Goal: Task Accomplishment & Management: Manage account settings

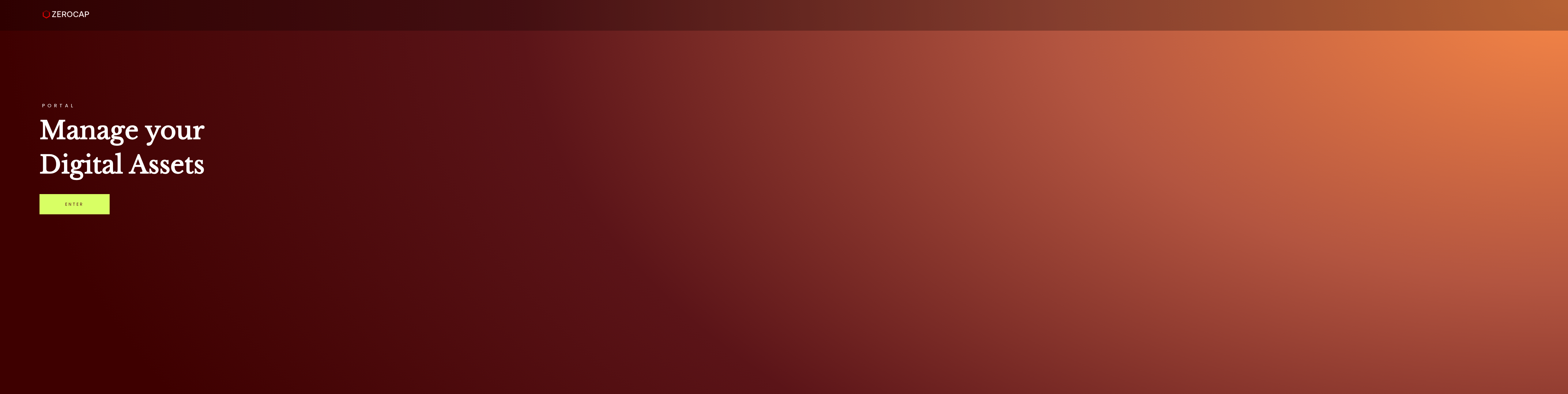
click at [115, 197] on div "PORTAL Manage your Digital Assets Enter" at bounding box center [784, 197] width 1568 height 394
click at [100, 197] on link "Enter" at bounding box center [74, 205] width 70 height 21
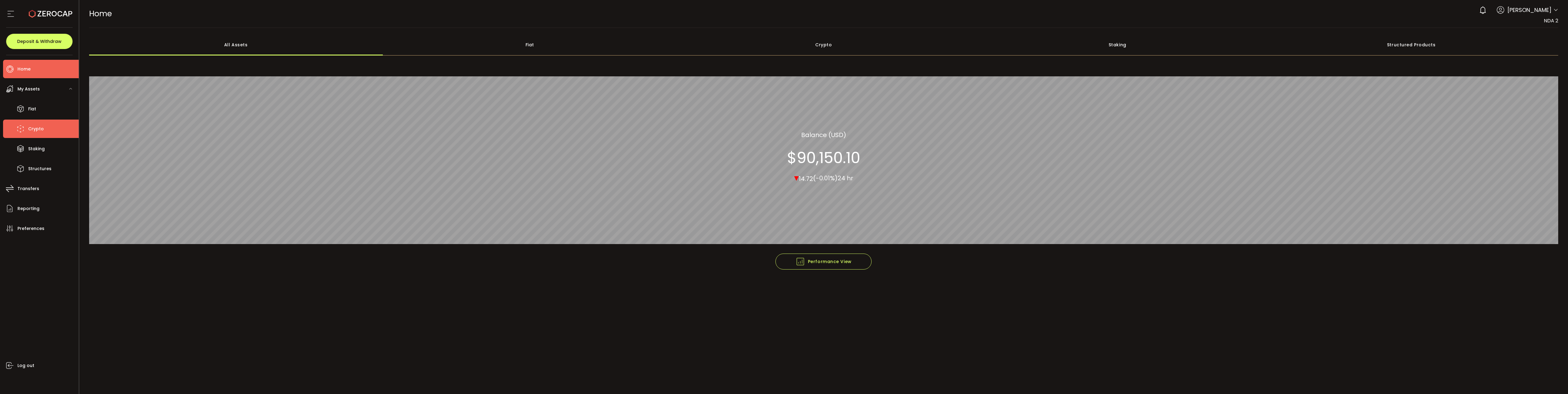
click at [33, 129] on span "Crypto" at bounding box center [36, 129] width 16 height 9
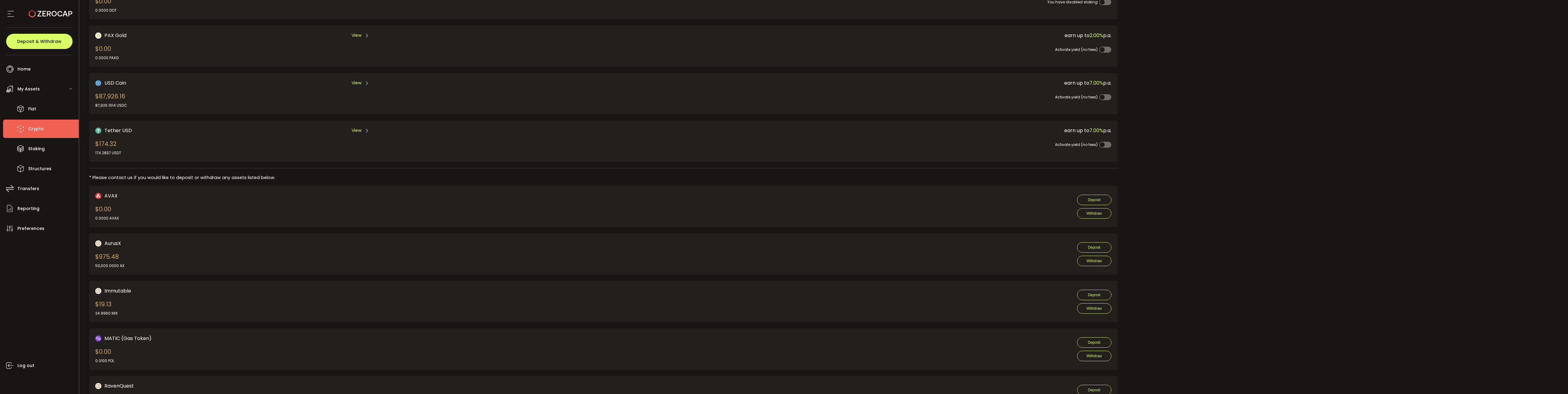
scroll to position [184, 0]
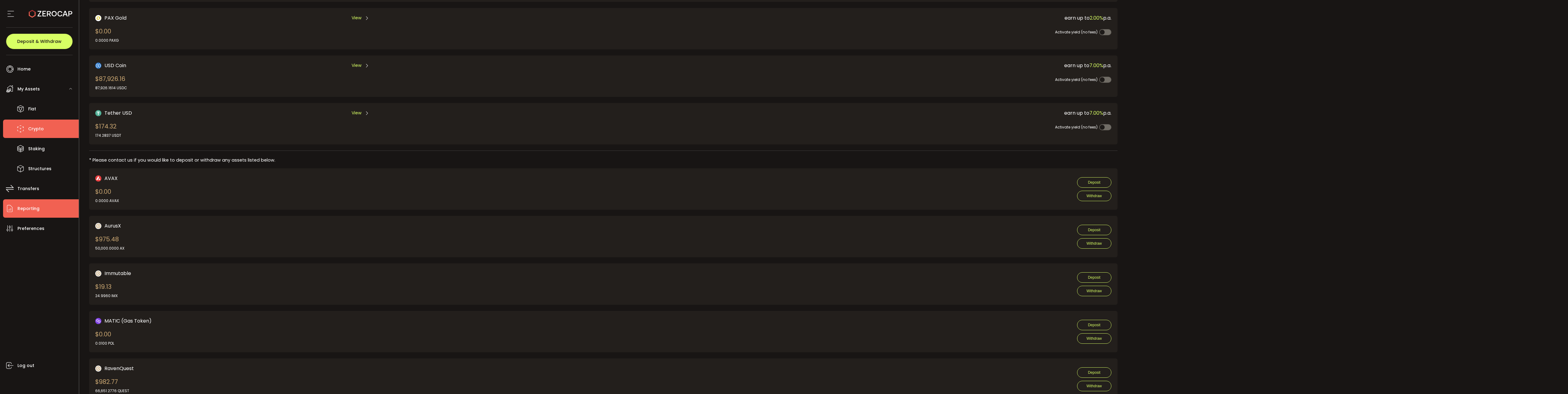
click at [40, 207] on li "Reporting" at bounding box center [40, 208] width 76 height 18
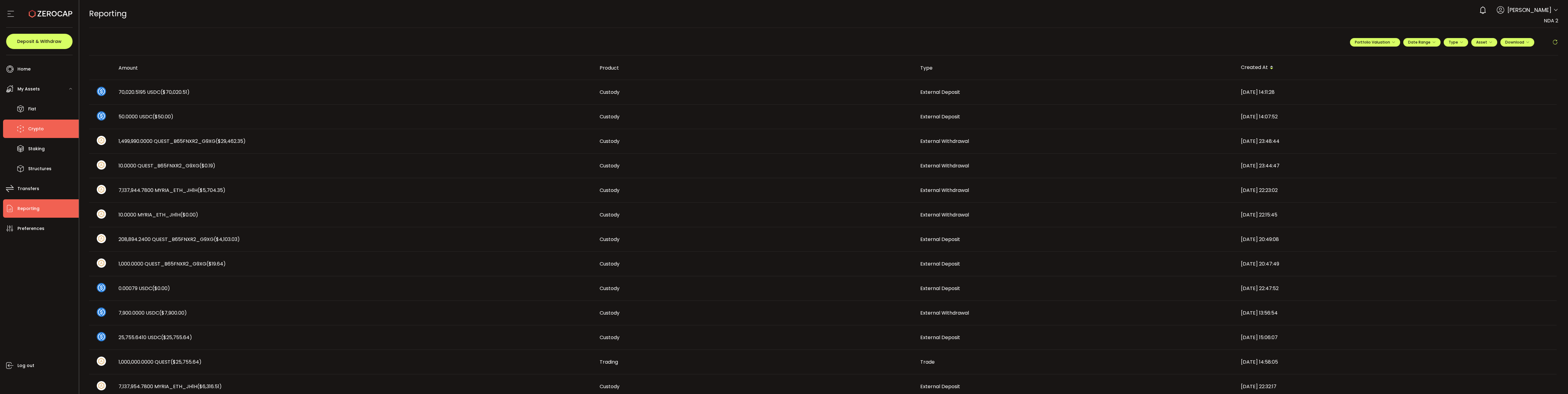
click at [36, 129] on span "Crypto" at bounding box center [36, 129] width 16 height 9
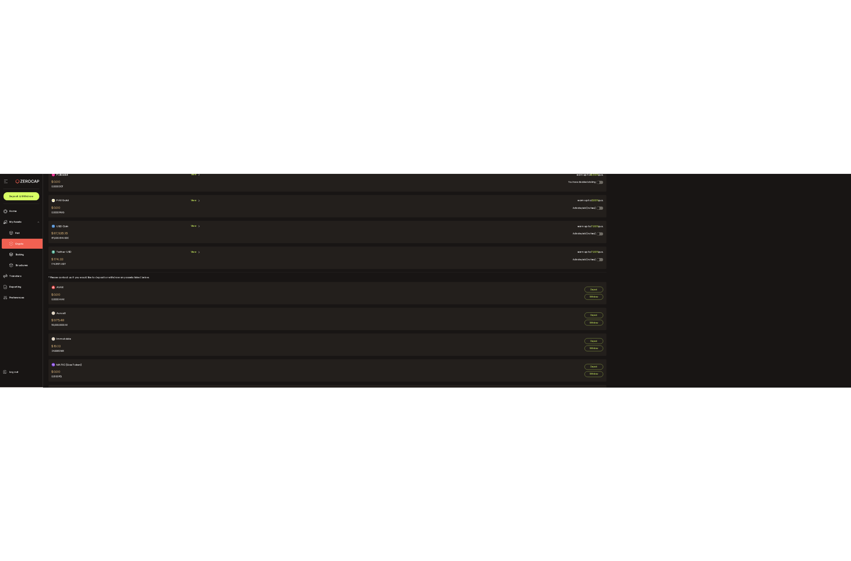
scroll to position [224, 0]
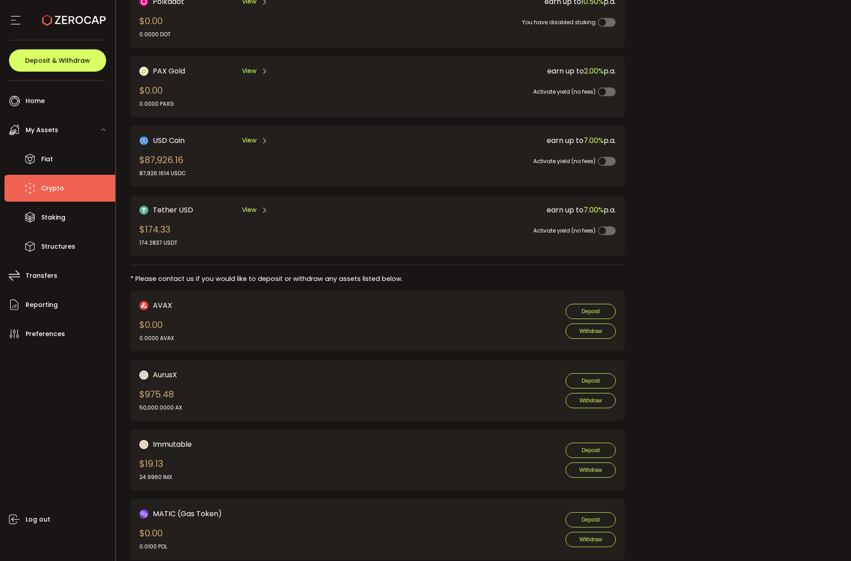
click at [699, 216] on div "Request an OTC Trade Trade OTC Buy Sell Crypto *** BTC ETH USDT USDC PAXG DOT F…" at bounding box center [737, 278] width 199 height 860
click at [40, 158] on li "Fiat" at bounding box center [59, 159] width 111 height 27
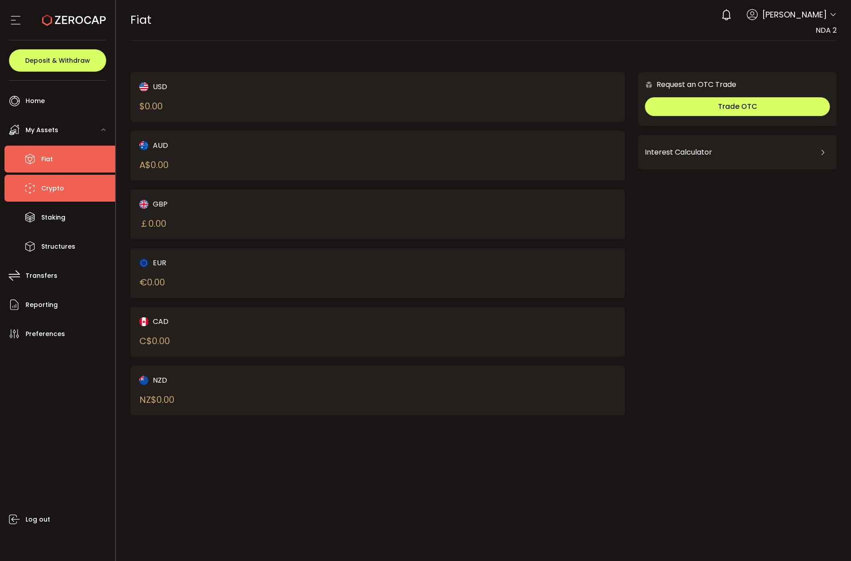
click at [66, 183] on li "Crypto" at bounding box center [59, 188] width 111 height 27
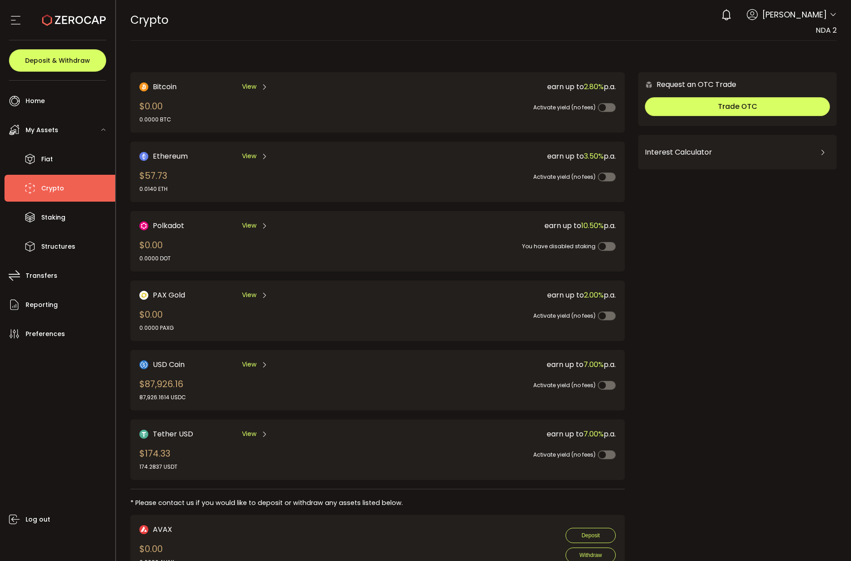
click at [249, 358] on div "USD Coin View $87,926.16 87,926.1614 USDC earn up to 7.00% p.a. Activate yield …" at bounding box center [377, 380] width 495 height 61
click at [253, 364] on span "View" at bounding box center [249, 364] width 14 height 9
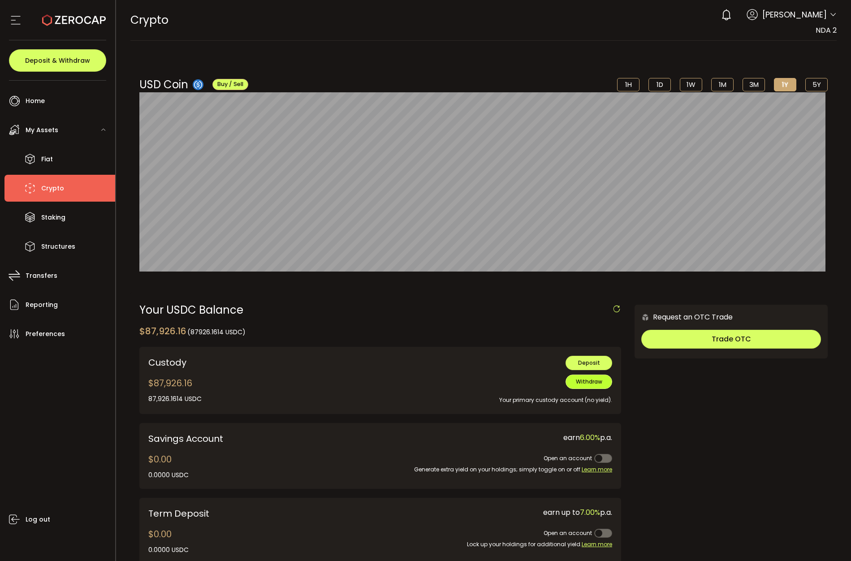
click at [591, 383] on span "Withdraw" at bounding box center [589, 382] width 26 height 8
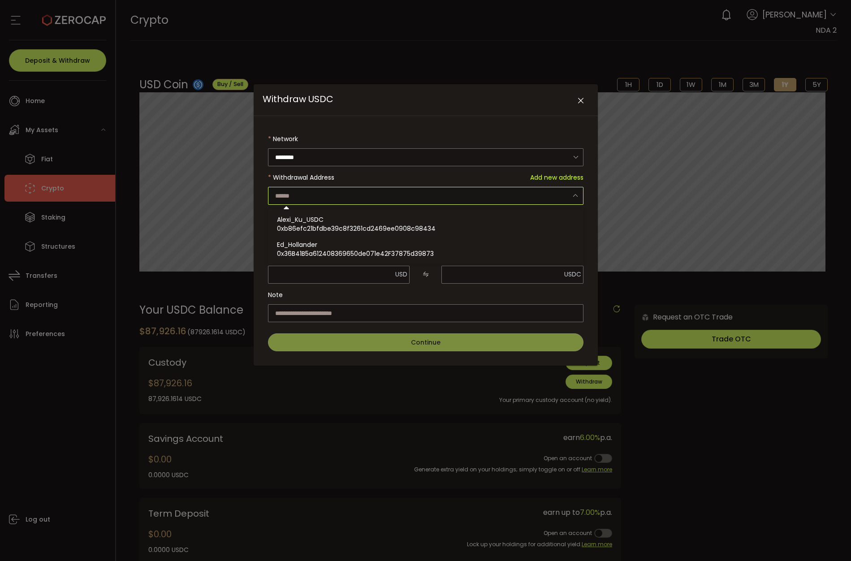
click at [439, 198] on input "Withdraw USDC" at bounding box center [426, 196] width 316 height 18
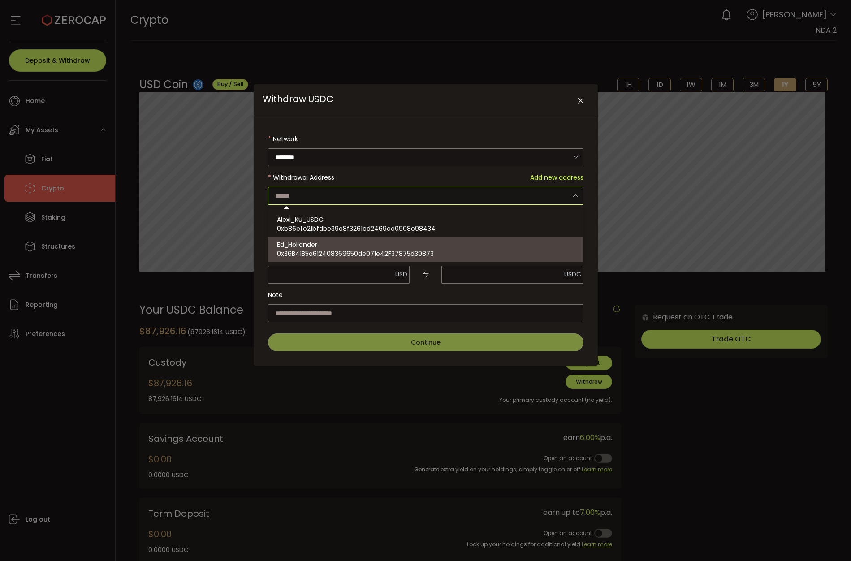
click at [460, 292] on label "Note" at bounding box center [426, 295] width 316 height 18
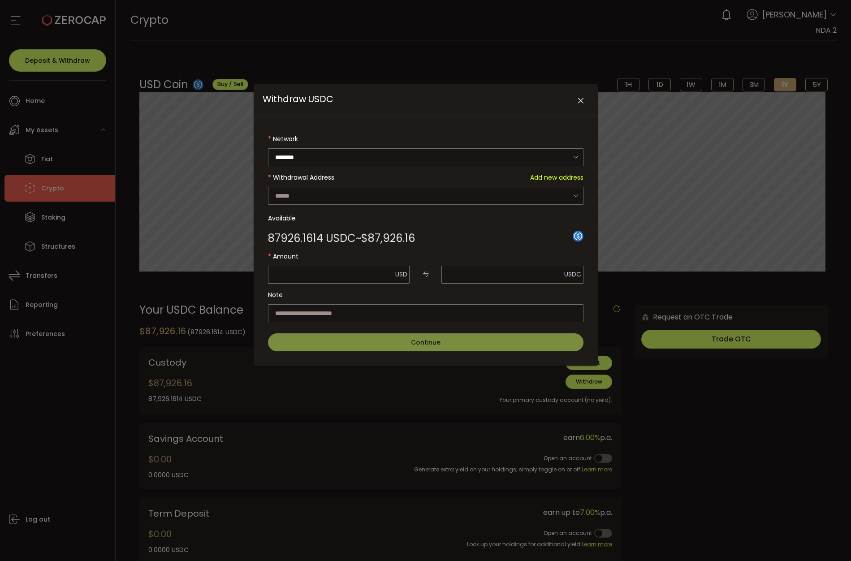
click at [625, 19] on div "Withdraw USDC Network ******** Ethereum Withdrawal Address Add new address Avai…" at bounding box center [425, 280] width 851 height 561
click at [578, 102] on icon "Close" at bounding box center [580, 100] width 9 height 9
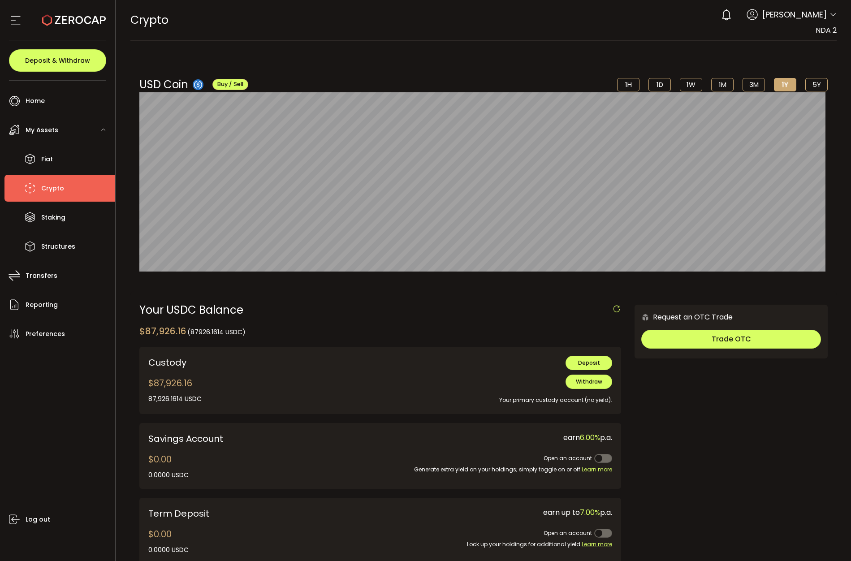
click at [830, 12] on icon at bounding box center [833, 14] width 7 height 7
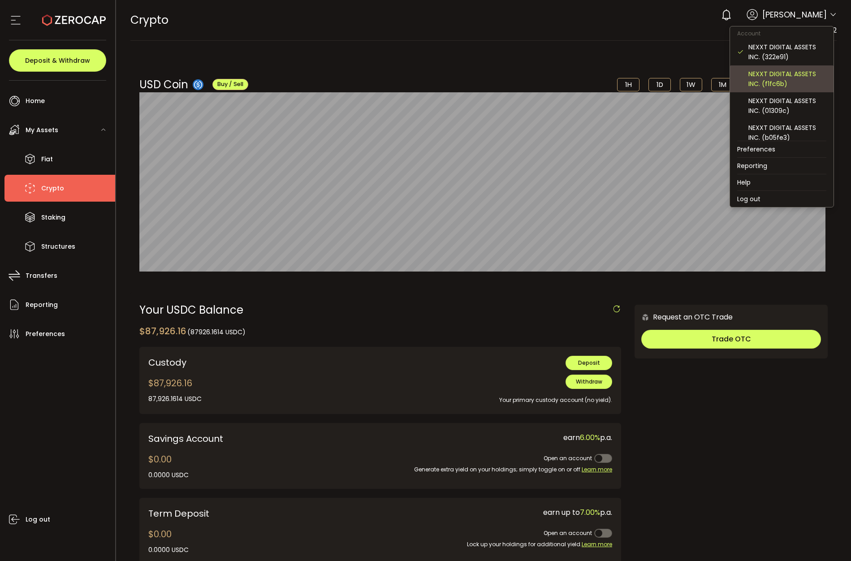
click at [801, 73] on div "NEXXT DIGITAL ASSETS INC. (f1fc6b)" at bounding box center [788, 79] width 78 height 20
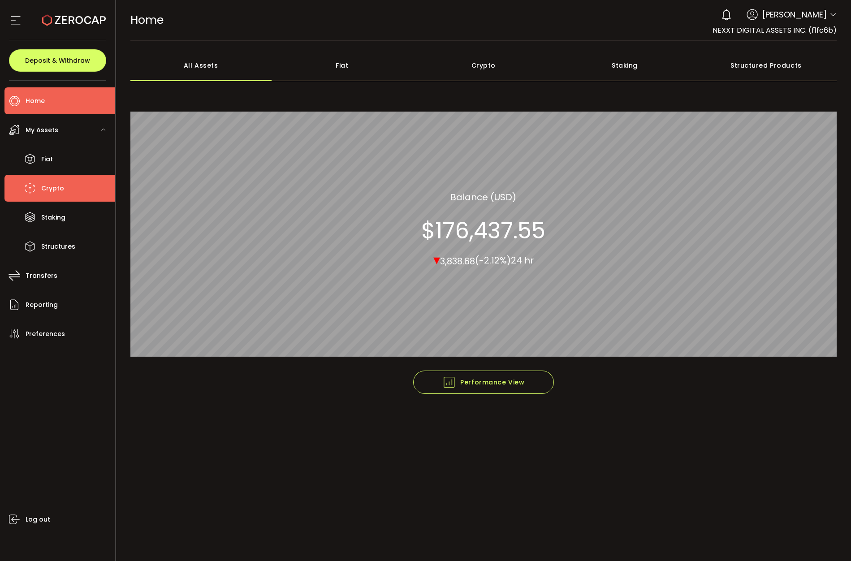
click at [73, 189] on li "Crypto" at bounding box center [59, 188] width 111 height 27
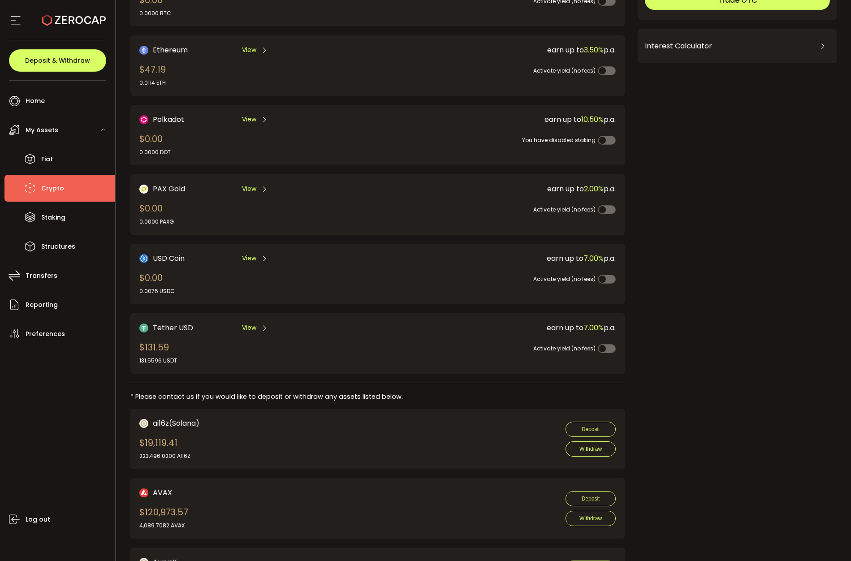
scroll to position [224, 0]
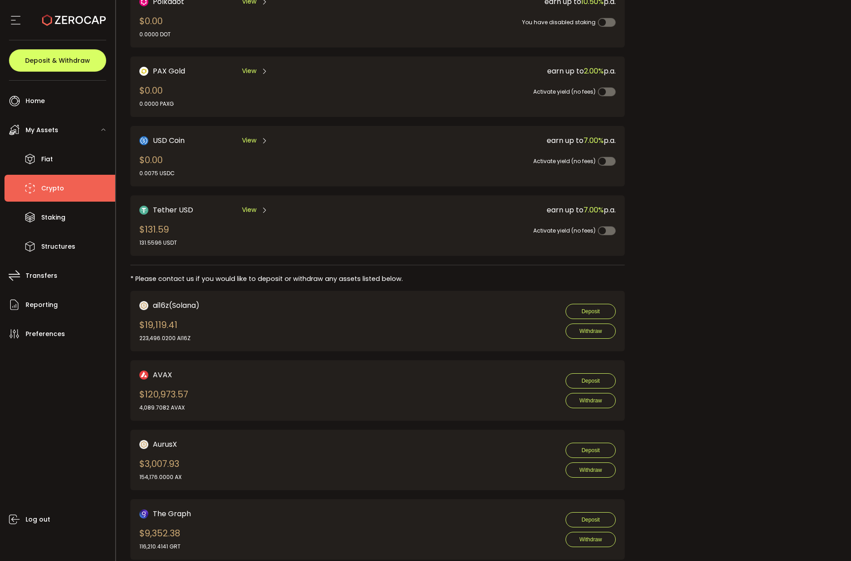
click at [251, 141] on span "View" at bounding box center [249, 140] width 14 height 9
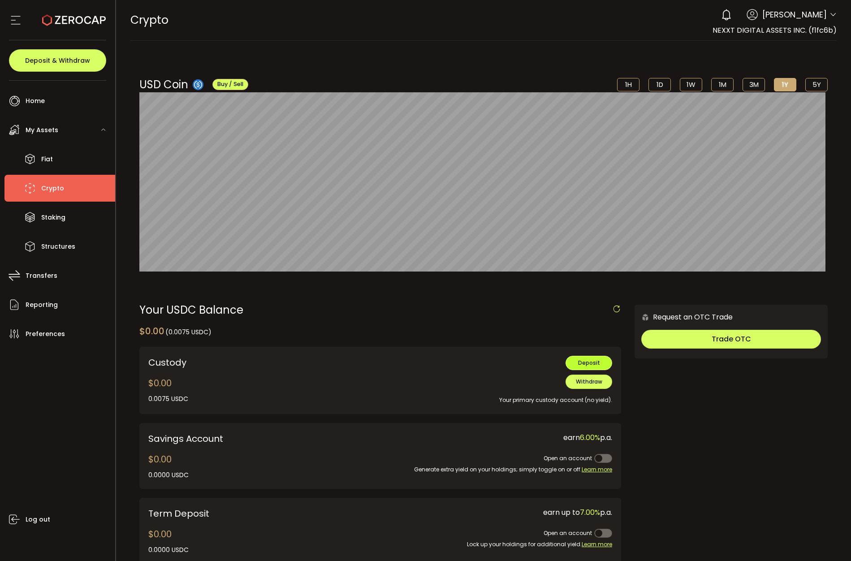
click at [591, 356] on button "Deposit" at bounding box center [589, 363] width 47 height 14
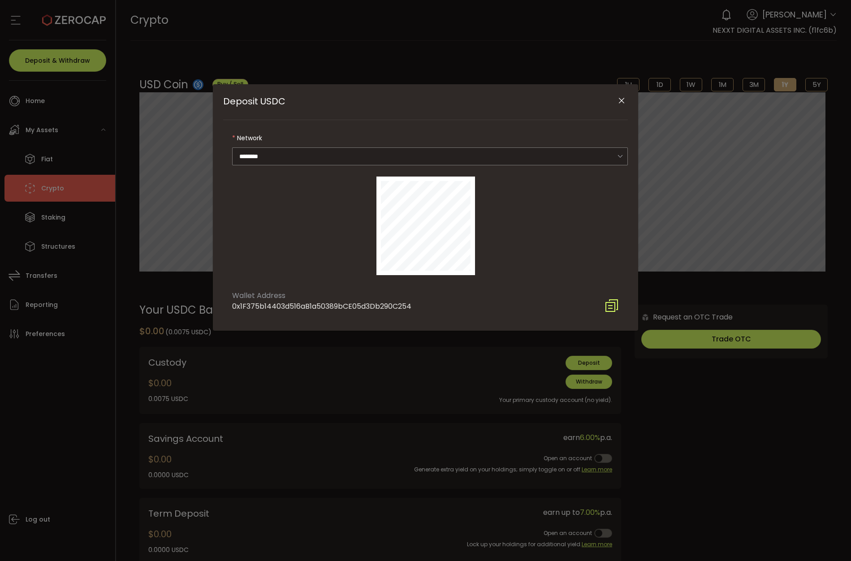
click at [614, 303] on icon "Deposit USDC" at bounding box center [612, 306] width 14 height 14
click at [620, 98] on icon "Close" at bounding box center [621, 100] width 9 height 9
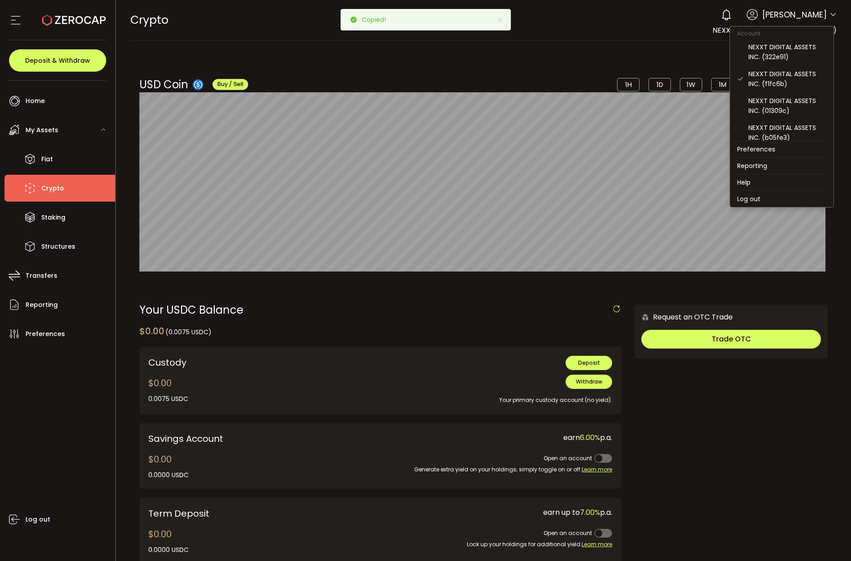
click at [830, 12] on icon at bounding box center [833, 14] width 7 height 7
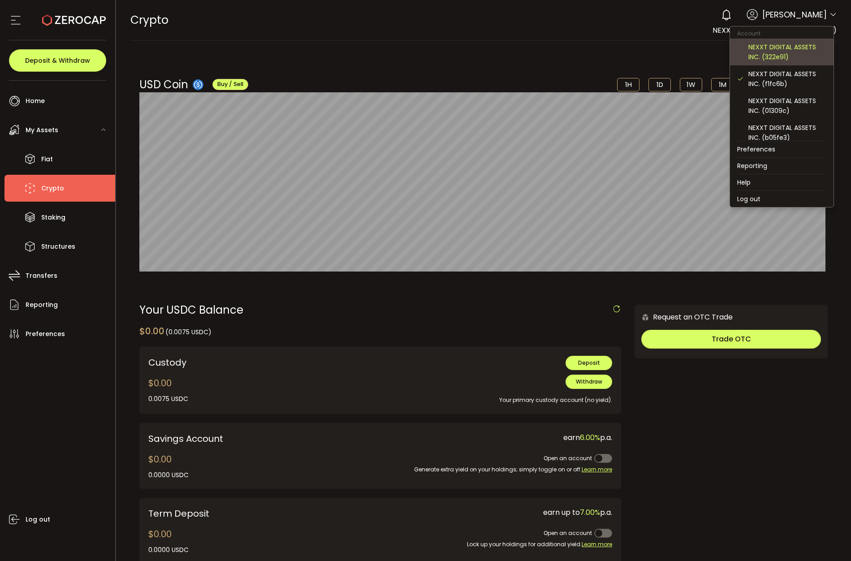
click at [801, 51] on div "NEXXT DIGITAL ASSETS INC. (322e91)" at bounding box center [788, 52] width 78 height 20
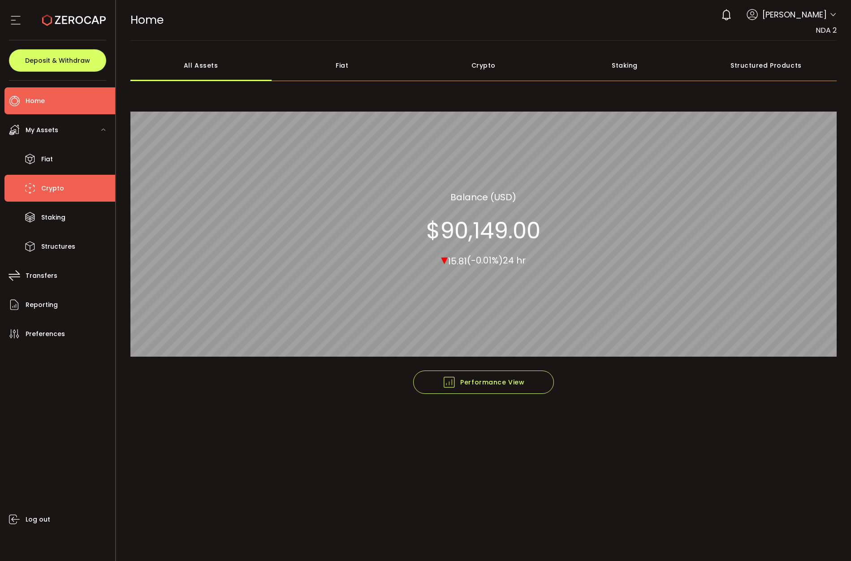
click at [53, 187] on span "Crypto" at bounding box center [52, 188] width 23 height 13
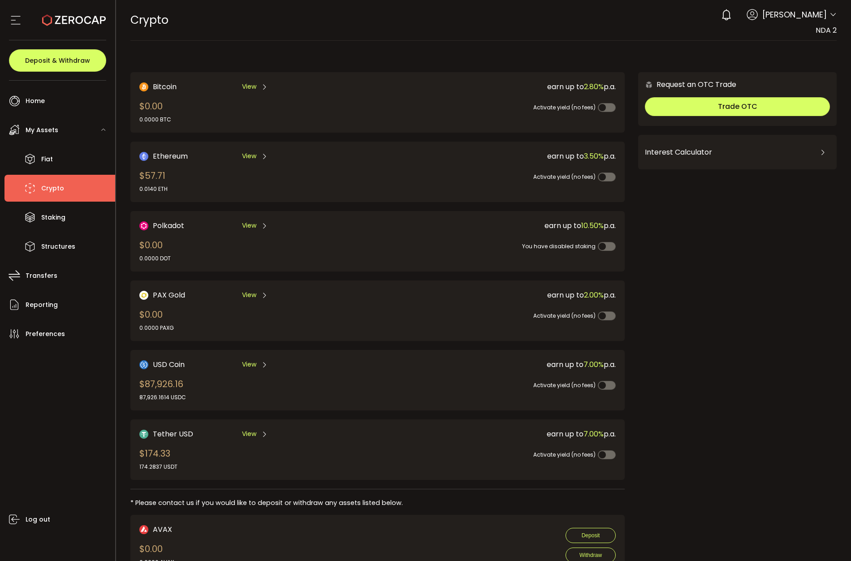
click at [249, 364] on span "View" at bounding box center [249, 364] width 14 height 9
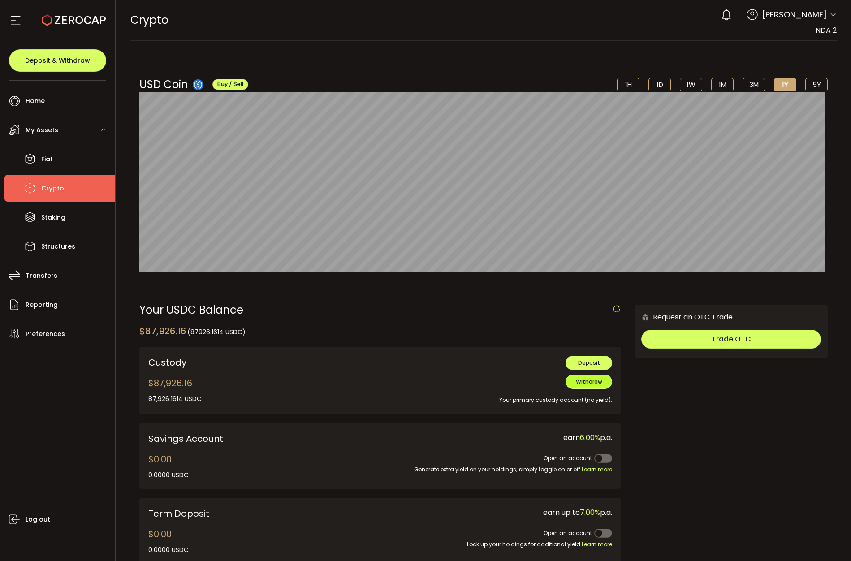
click at [593, 381] on span "Withdraw" at bounding box center [589, 382] width 26 height 8
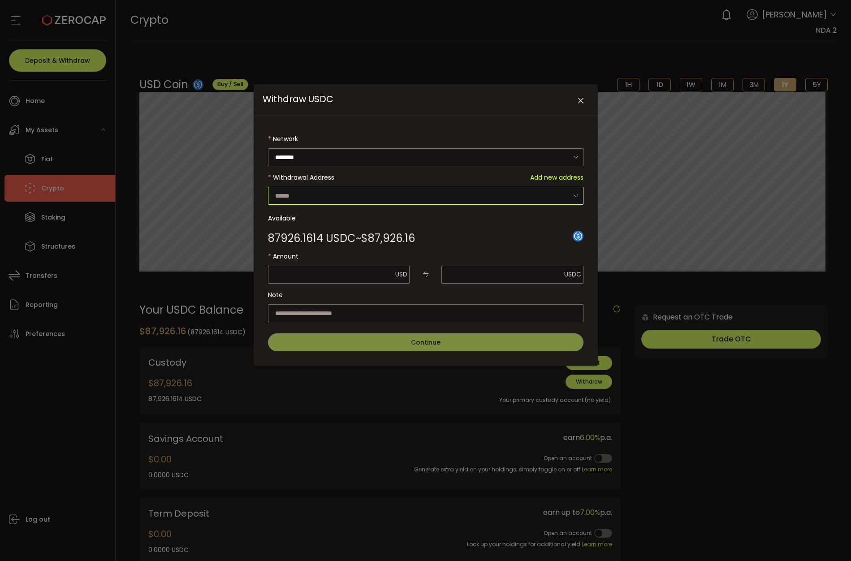
click at [397, 199] on input "Withdraw USDC" at bounding box center [426, 196] width 316 height 18
click at [577, 176] on span "Add new address" at bounding box center [556, 178] width 53 height 18
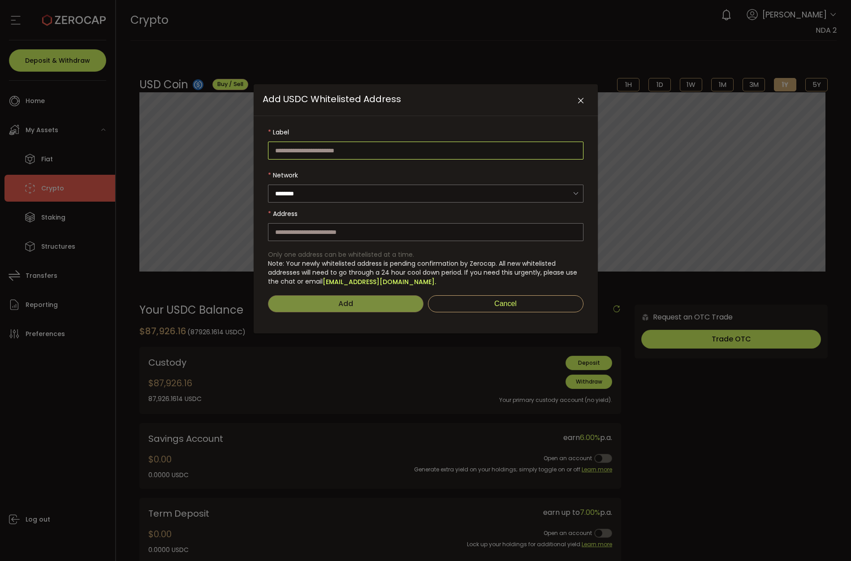
click at [342, 152] on input "Add USDC Whitelisted Address" at bounding box center [426, 151] width 316 height 18
click at [317, 225] on input "Add USDC Whitelisted Address" at bounding box center [426, 232] width 316 height 18
paste input "**********"
type input "**********"
click at [377, 154] on input "Add USDC Whitelisted Address" at bounding box center [426, 151] width 316 height 18
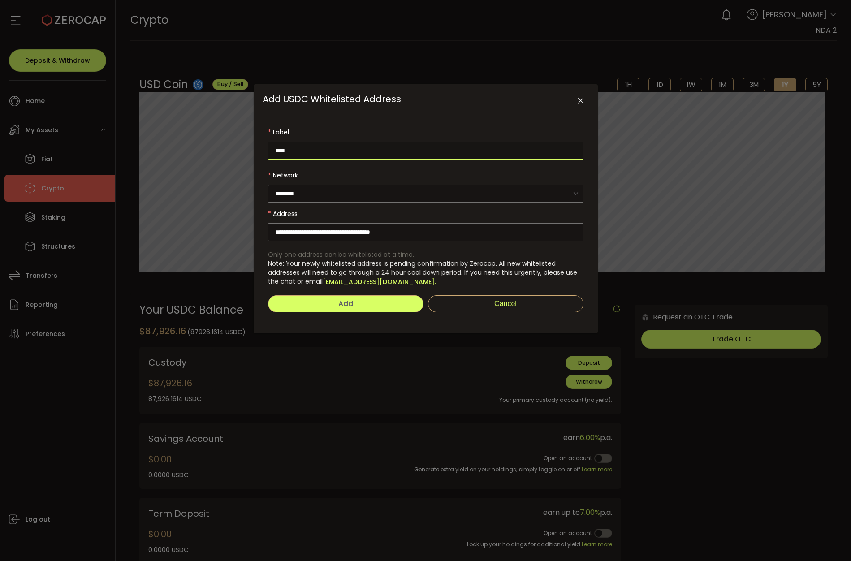
type input "****"
click at [359, 299] on button "Add" at bounding box center [346, 303] width 156 height 17
click at [406, 307] on button "Add" at bounding box center [346, 303] width 156 height 17
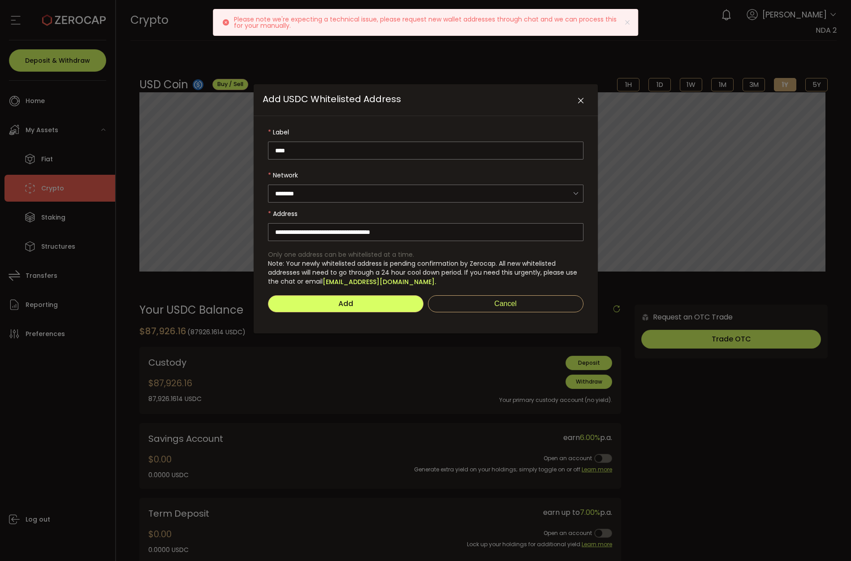
click at [468, 277] on span "Note: Your newly whitelisted address is pending confirmation by Zerocap. All ne…" at bounding box center [426, 272] width 316 height 27
click at [481, 301] on button "Cancel" at bounding box center [506, 303] width 156 height 17
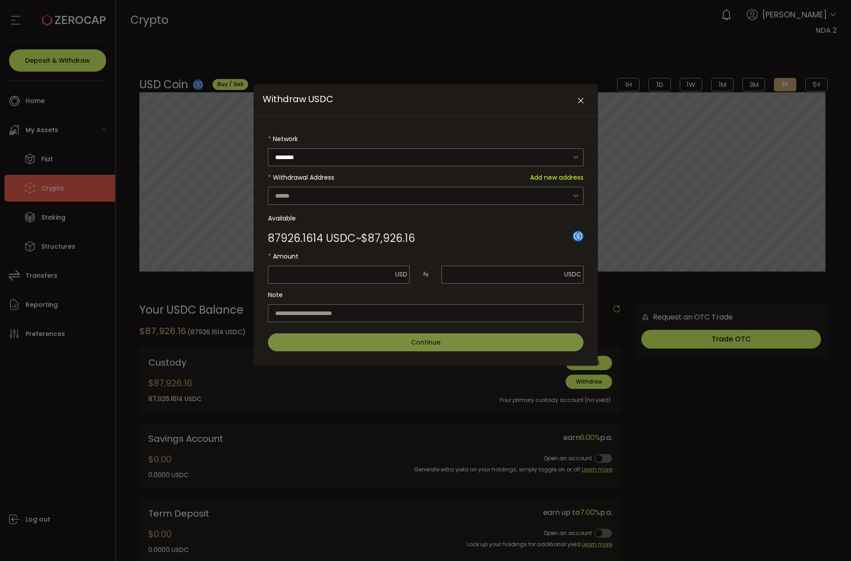
click at [585, 101] on button "Close" at bounding box center [581, 101] width 16 height 16
